Goal: Task Accomplishment & Management: Manage account settings

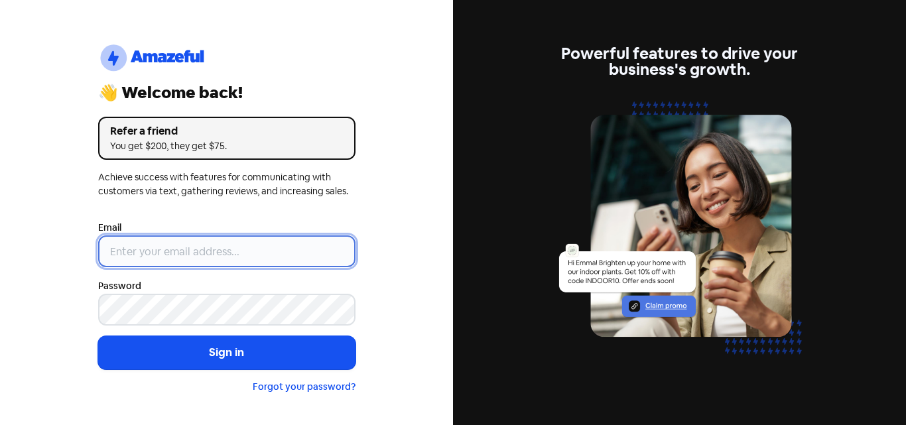
click at [155, 255] on input "email" at bounding box center [226, 251] width 257 height 32
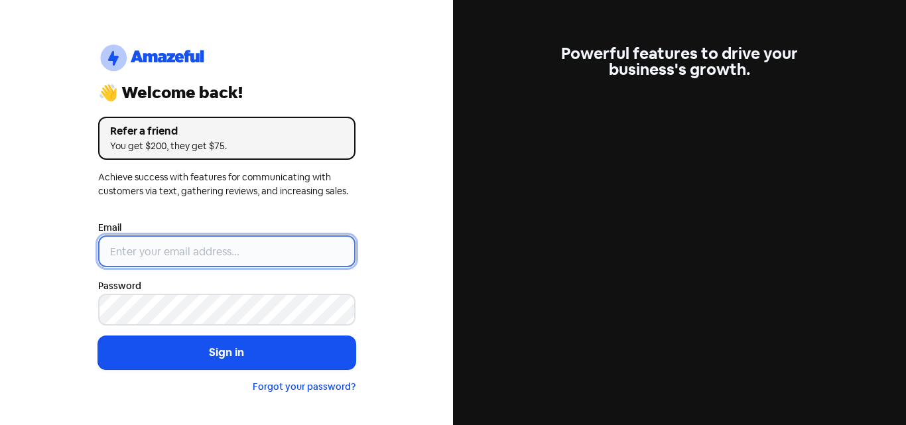
type input "[EMAIL_ADDRESS][DOMAIN_NAME]"
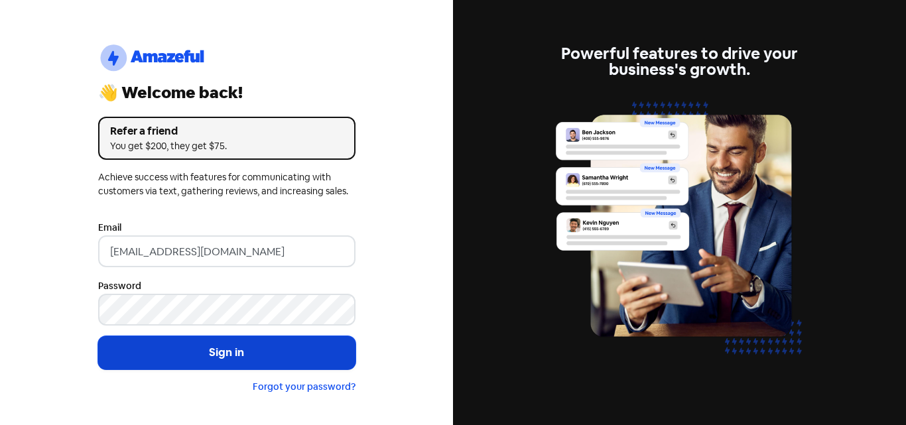
click at [222, 350] on button "Sign in" at bounding box center [226, 352] width 257 height 33
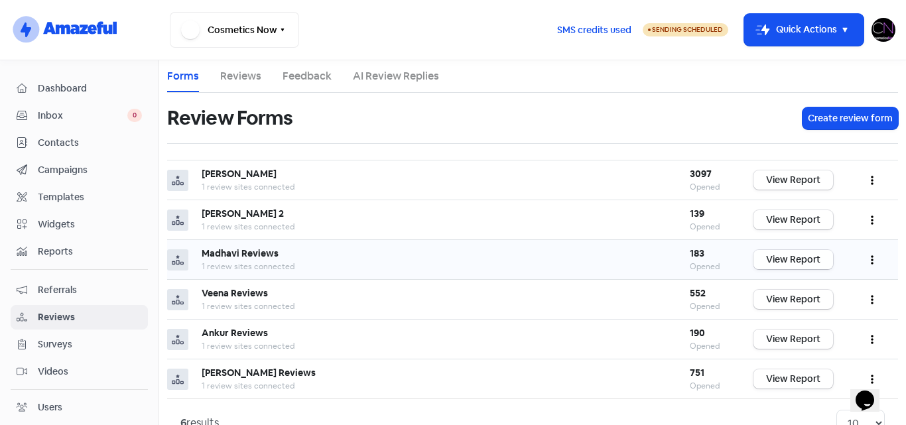
click at [788, 260] on link "View Report" at bounding box center [793, 259] width 80 height 19
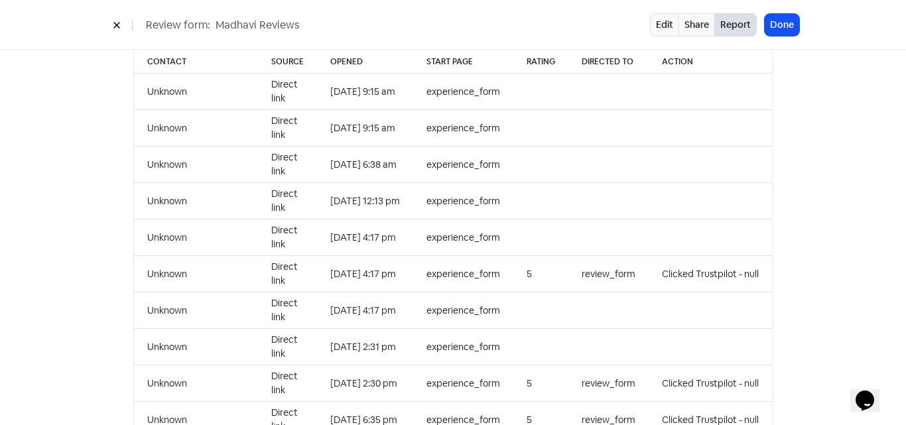
scroll to position [1393, 0]
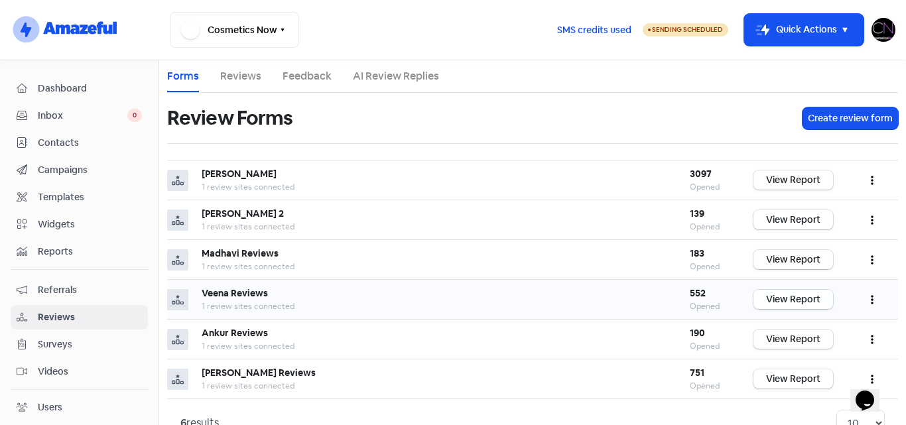
click at [792, 292] on link "View Report" at bounding box center [793, 299] width 80 height 19
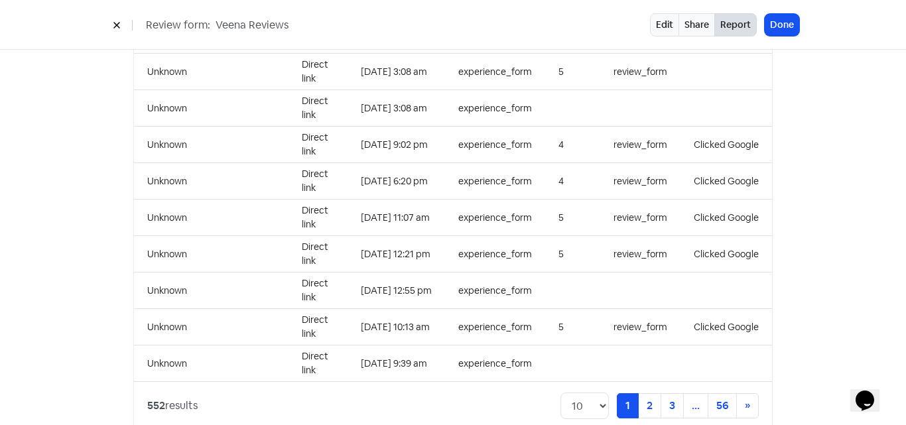
scroll to position [1434, 0]
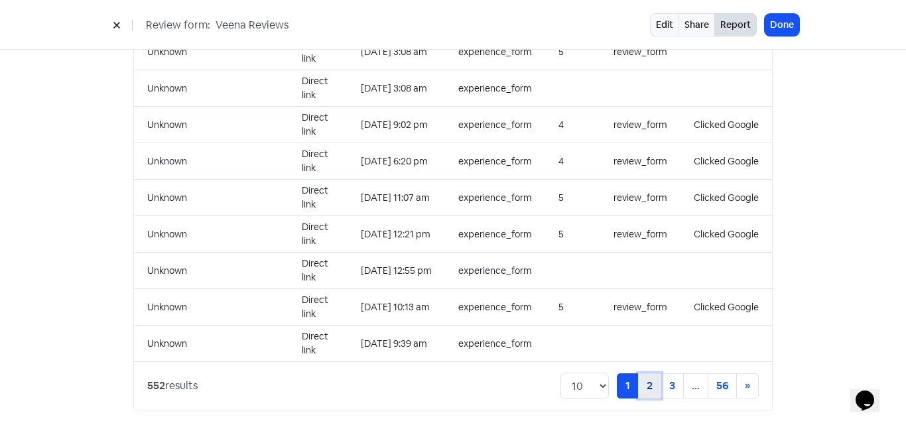
click at [643, 374] on link "2" at bounding box center [649, 385] width 23 height 25
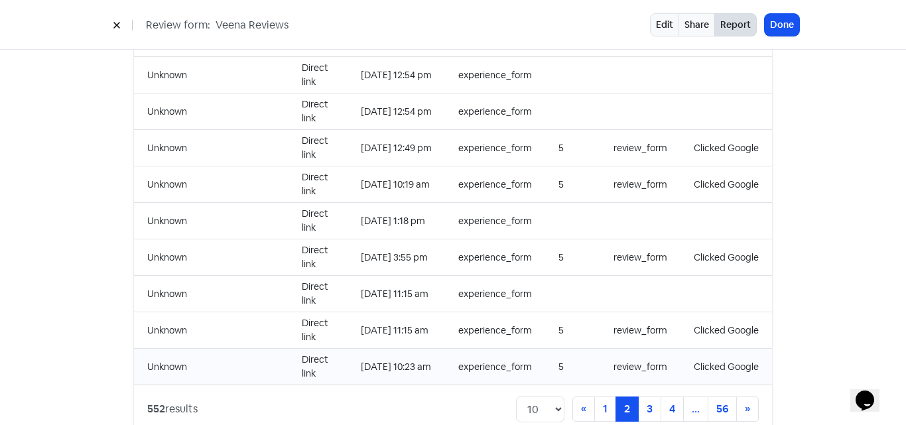
scroll to position [1434, 0]
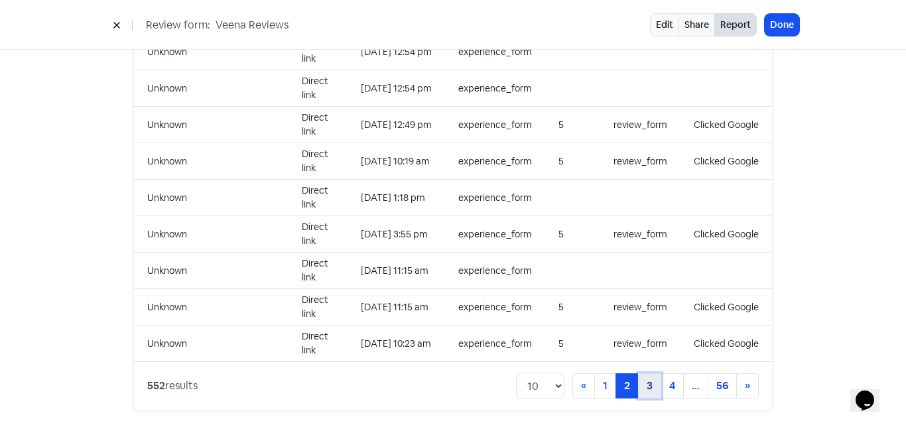
click at [640, 373] on link "3" at bounding box center [649, 385] width 23 height 25
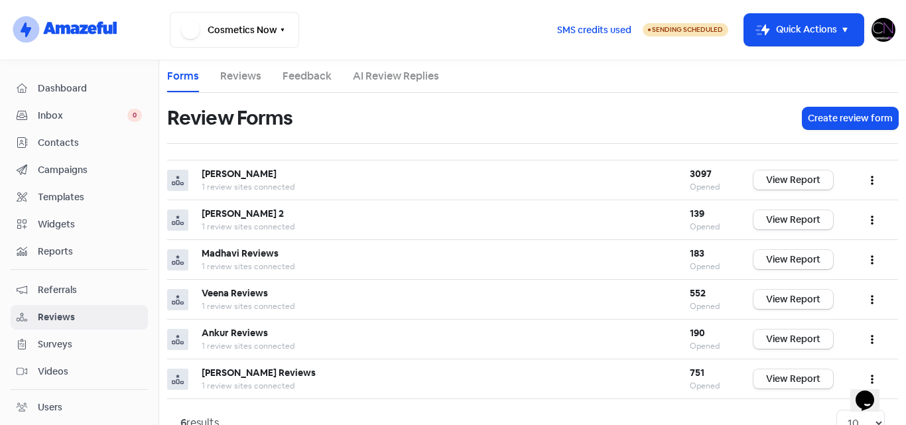
click at [886, 32] on img at bounding box center [883, 30] width 24 height 24
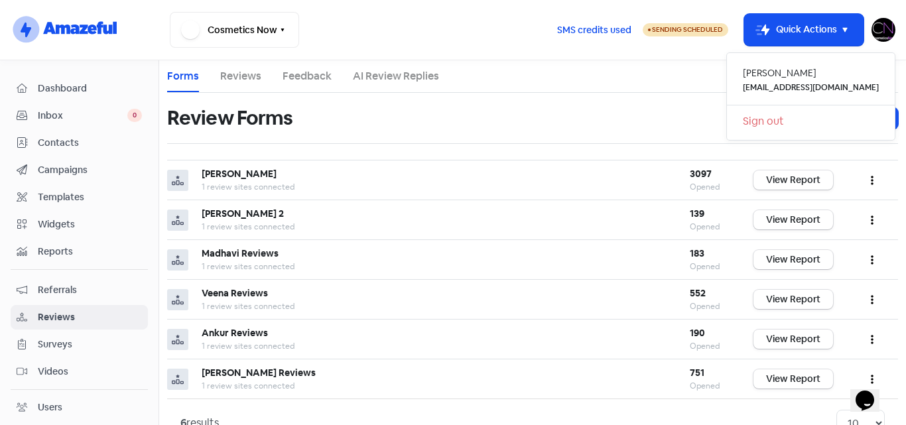
click at [800, 123] on link "Sign out" at bounding box center [811, 121] width 168 height 21
